Goal: Transaction & Acquisition: Register for event/course

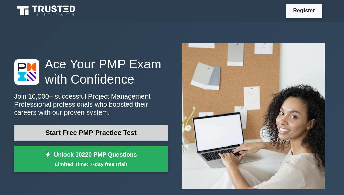
click at [79, 130] on link "Start Free PMP Practice Test" at bounding box center [91, 133] width 154 height 16
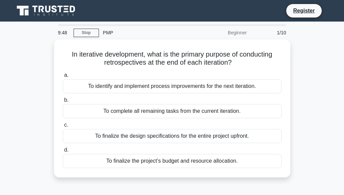
click at [240, 32] on div "Beginner" at bounding box center [220, 32] width 59 height 13
click at [239, 33] on div "Beginner" at bounding box center [220, 32] width 59 height 13
click at [242, 32] on div "Beginner" at bounding box center [220, 32] width 59 height 13
click at [242, 33] on div "Beginner" at bounding box center [220, 32] width 59 height 13
click at [243, 33] on div "Beginner" at bounding box center [220, 32] width 59 height 13
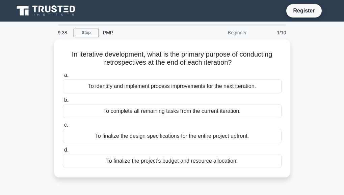
drag, startPoint x: 247, startPoint y: 35, endPoint x: 242, endPoint y: 36, distance: 4.7
click at [242, 36] on div "Beginner" at bounding box center [220, 32] width 59 height 13
click at [302, 11] on link "Register" at bounding box center [304, 10] width 30 height 8
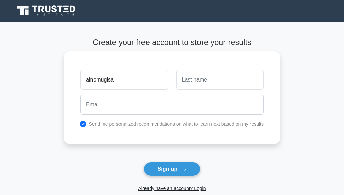
type input "ainomugisa"
click at [181, 87] on input "text" at bounding box center [219, 80] width 87 height 20
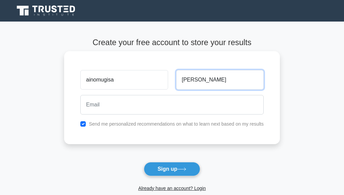
type input "faith birungi"
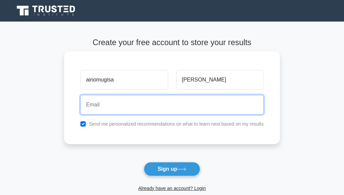
click at [88, 108] on input "email" at bounding box center [171, 105] width 183 height 20
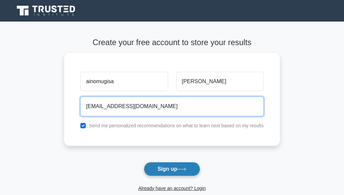
type input "biungifaithainomugisa@gmail.com"
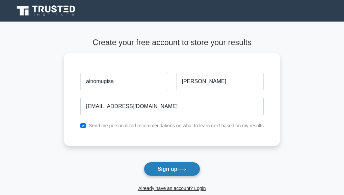
click at [192, 163] on button "Sign up" at bounding box center [172, 169] width 57 height 14
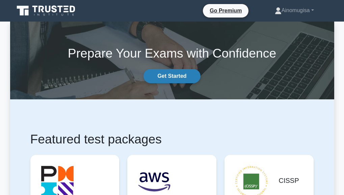
click at [170, 71] on link "Get Started" at bounding box center [171, 76] width 57 height 14
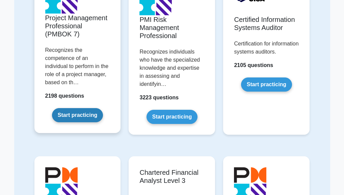
scroll to position [607, 0]
